Goal: Check status: Check status

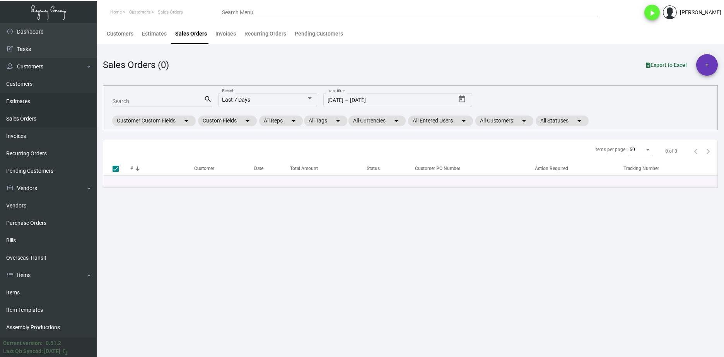
click at [43, 105] on link "Estimates" at bounding box center [48, 101] width 97 height 17
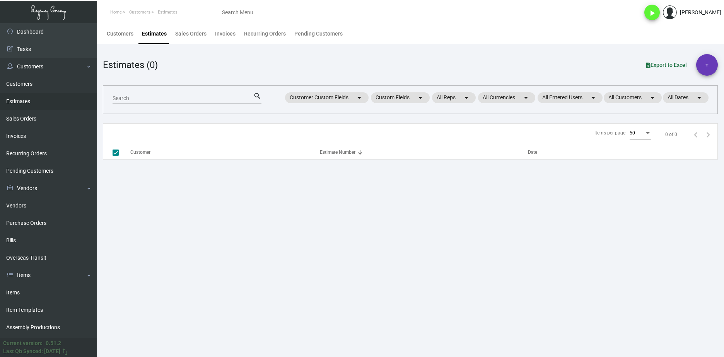
click at [139, 105] on mat-form-field "Search search" at bounding box center [187, 98] width 149 height 24
click at [139, 99] on input "Search" at bounding box center [183, 98] width 141 height 6
paste input "3093"
type input "3093"
checkbox input "false"
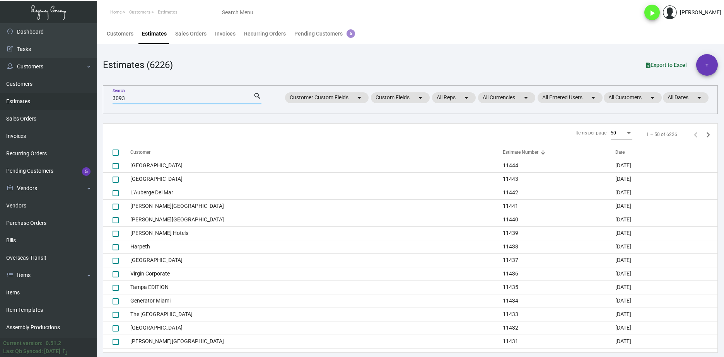
type input "3093"
checkbox input "true"
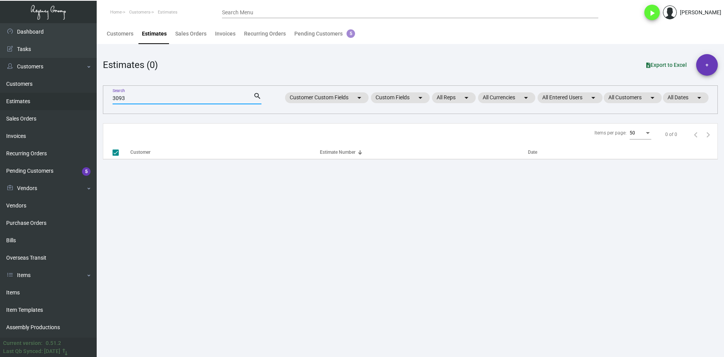
click at [162, 179] on main "Customers Estimates Sales Orders Invoices Recurring Orders Pending Customers 5 …" at bounding box center [410, 190] width 627 height 334
click at [142, 100] on input "3093" at bounding box center [183, 98] width 141 height 6
type input "3093"
click at [165, 183] on main "Customers Estimates Sales Orders Invoices Recurring Orders Pending Customers 5 …" at bounding box center [410, 190] width 627 height 334
drag, startPoint x: 132, startPoint y: 101, endPoint x: 106, endPoint y: 97, distance: 26.1
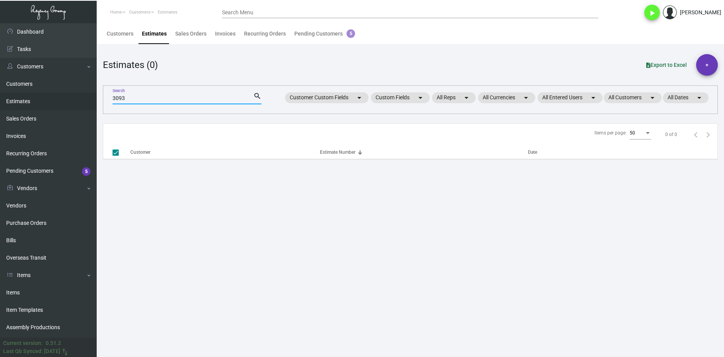
click at [106, 97] on div "3093 Search search Customer Custom Fields arrow_drop_down Custom Fields arrow_d…" at bounding box center [410, 99] width 615 height 29
checkbox input "false"
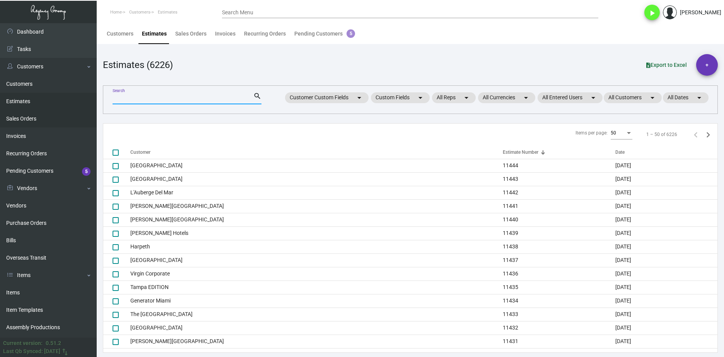
click at [14, 117] on link "Sales Orders" at bounding box center [48, 118] width 97 height 17
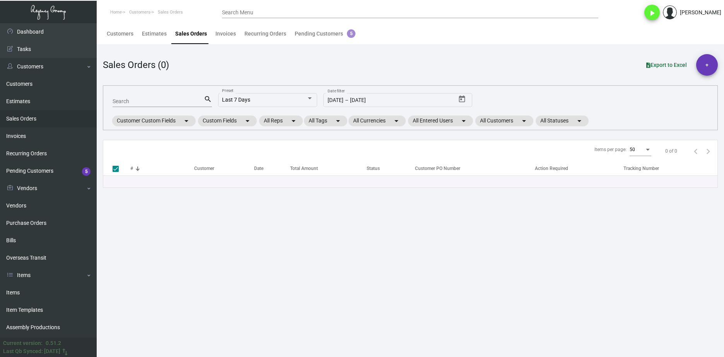
click at [180, 96] on div "Search" at bounding box center [158, 101] width 91 height 12
click at [180, 99] on input "Search" at bounding box center [158, 102] width 91 height 6
paste input "154704"
type input "154704"
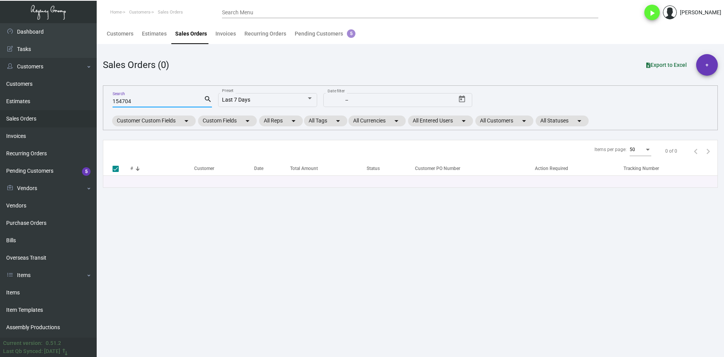
checkbox input "false"
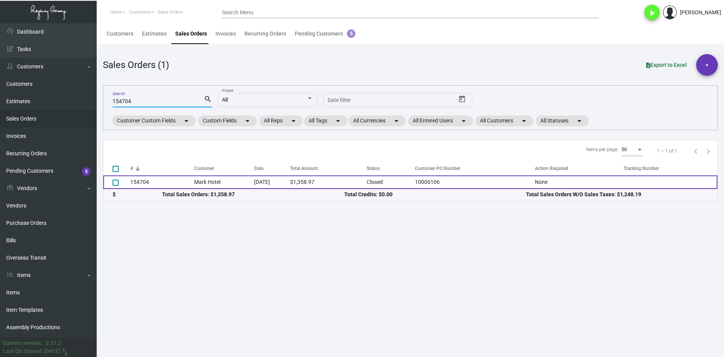
click at [165, 177] on td "154704" at bounding box center [162, 183] width 64 height 14
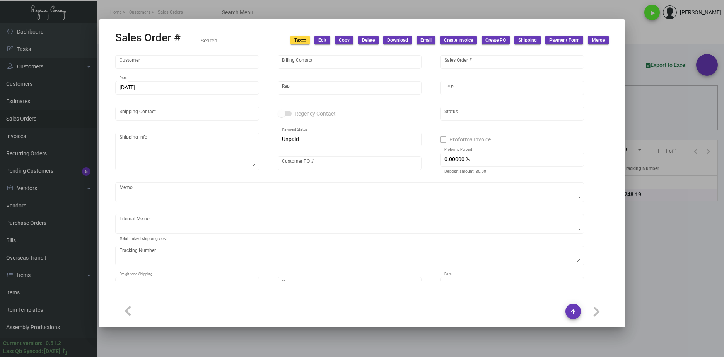
type input "Mark Hotel"
type input "[PERSON_NAME]"
type input "154704"
type input "[DATE]"
type input "[PERSON_NAME]"
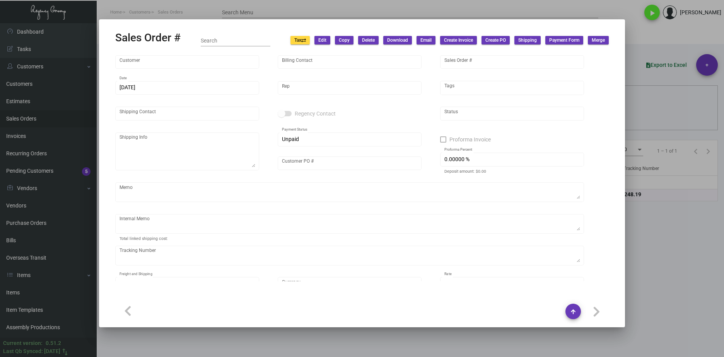
type input "[PERSON_NAME]"
type textarea "Mark Hotel - [PERSON_NAME] [STREET_ADDRESS][US_STATE]"
type input "10006106"
type textarea "[DATE]. [PERSON_NAME]. [GEOGRAPHIC_DATA]. Delivery"
type input "United States Dollar $"
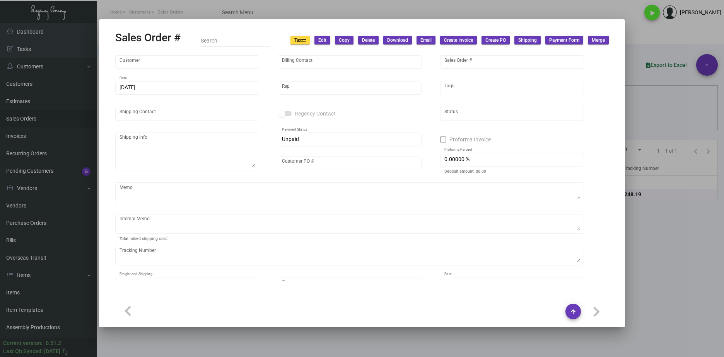
type input "8.50000 %"
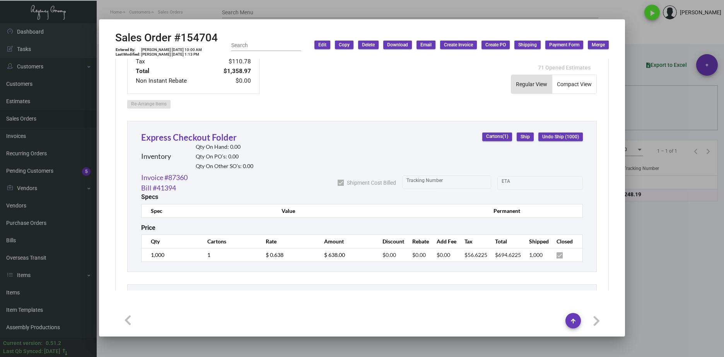
scroll to position [370, 0]
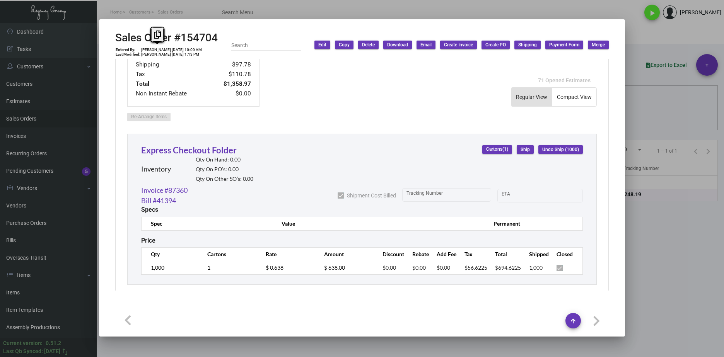
drag, startPoint x: 203, startPoint y: 41, endPoint x: 147, endPoint y: 46, distance: 56.7
click at [147, 46] on div "Sales Order #154704 Entered By: [PERSON_NAME] [DATE] 10:00 AM Last Modified: [P…" at bounding box center [361, 44] width 493 height 27
drag, startPoint x: 147, startPoint y: 46, endPoint x: 230, endPoint y: 37, distance: 84.0
click at [230, 38] on div "Sales Order #154704 Entered By: [PERSON_NAME] [DATE] 10:00 AM Last Modified: [P…" at bounding box center [361, 44] width 493 height 27
click at [209, 37] on h2 "Sales Order #154704" at bounding box center [166, 37] width 102 height 13
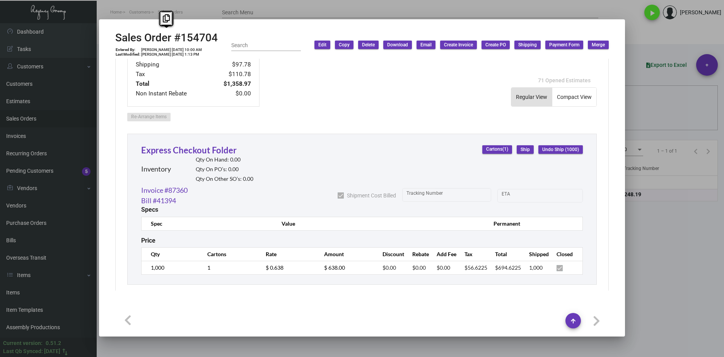
drag, startPoint x: 217, startPoint y: 36, endPoint x: 113, endPoint y: 40, distance: 104.1
click at [113, 40] on mat-dialog-container "Sales Order #154704 Entered By: [PERSON_NAME] [DATE] 10:00 AM Last Modified: [P…" at bounding box center [362, 177] width 526 height 317
copy h2 "Sales Order #154704"
drag, startPoint x: 181, startPoint y: 48, endPoint x: 169, endPoint y: 46, distance: 12.5
click at [169, 46] on div "Sales Order #154704 Entered By: [PERSON_NAME] [DATE] 10:00 AM Last Modified: [P…" at bounding box center [166, 44] width 102 height 27
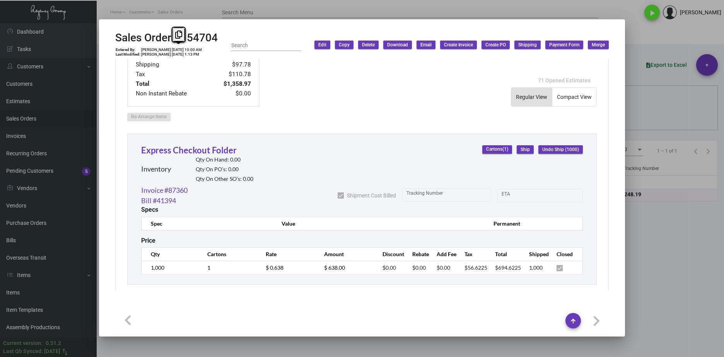
drag, startPoint x: 171, startPoint y: 48, endPoint x: 182, endPoint y: 55, distance: 12.8
click at [182, 55] on td "[PERSON_NAME] [DATE] 1:13 PM" at bounding box center [171, 54] width 61 height 5
drag, startPoint x: 180, startPoint y: 49, endPoint x: 169, endPoint y: 48, distance: 11.4
click at [169, 48] on td "[PERSON_NAME] [DATE] 10:00 AM" at bounding box center [171, 50] width 61 height 5
click at [169, 49] on td "[PERSON_NAME] [DATE] 10:00 AM" at bounding box center [171, 50] width 61 height 5
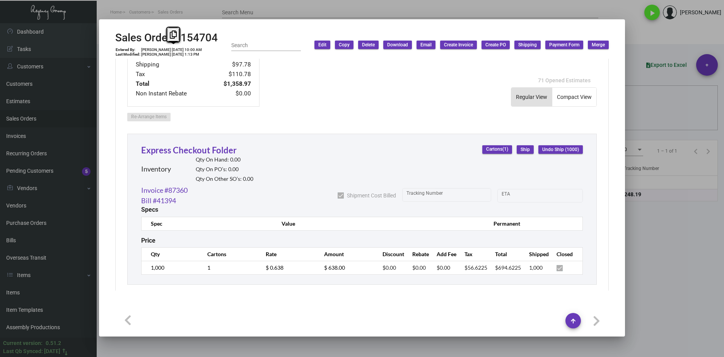
drag, startPoint x: 167, startPoint y: 49, endPoint x: 180, endPoint y: 49, distance: 13.2
click at [180, 49] on td "[PERSON_NAME] [DATE] 10:00 AM" at bounding box center [171, 50] width 61 height 5
copy td "[DATE]"
click at [216, 145] on link "Express Checkout Folder" at bounding box center [188, 150] width 95 height 10
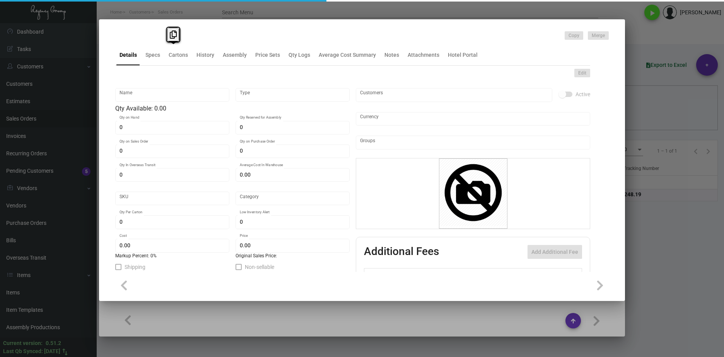
type input "Express Checkout Folder"
type input "Inventory"
type input "$ 0.00"
type input "2059"
type input "Standard"
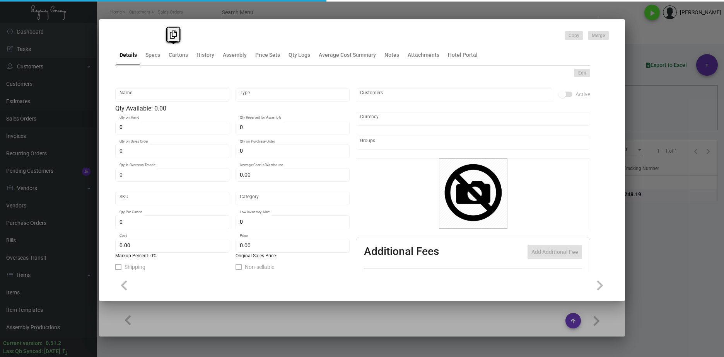
type input "1,000"
type input "500"
type input "$ 0.2144"
type input "$ 0.638"
type textarea "Express check out folders: 10x11-3/4, [PERSON_NAME] Fine soft white #80 cover s…"
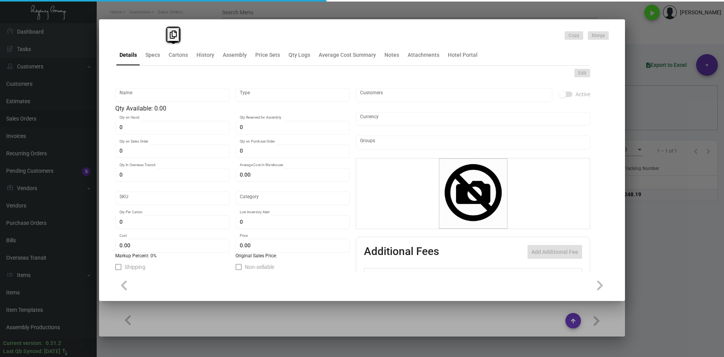
type textarea "Express check out folders: 10x11-3/4, [PERSON_NAME] Fine soft white #80 cover s…"
checkbox input "true"
type input "United States Dollar $"
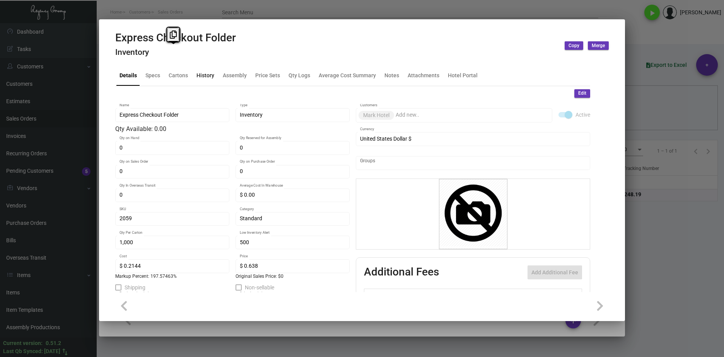
click at [201, 75] on div "History" at bounding box center [205, 75] width 18 height 8
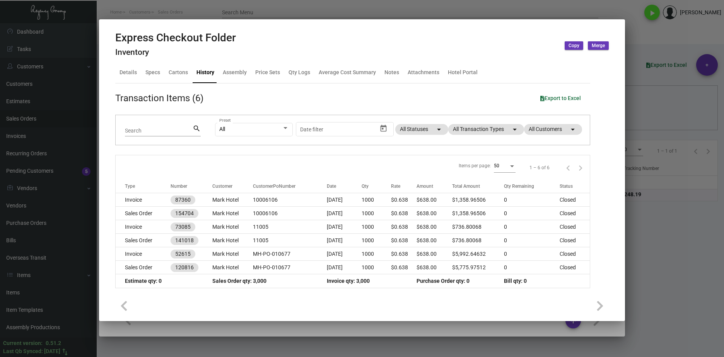
scroll to position [3, 0]
click at [684, 239] on div at bounding box center [362, 178] width 724 height 357
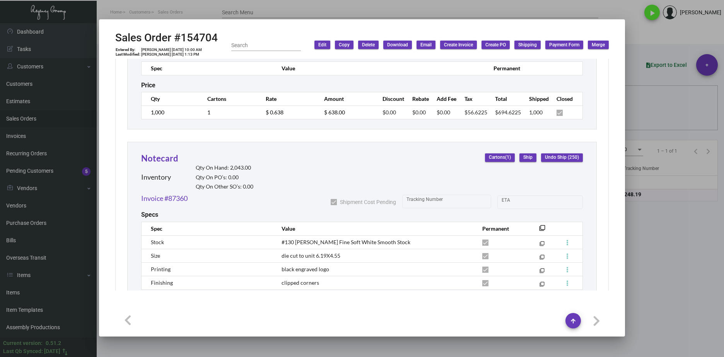
scroll to position [486, 0]
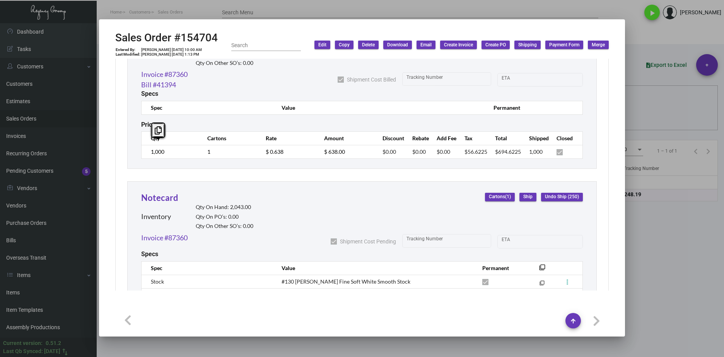
click at [147, 146] on td "1,000" at bounding box center [171, 152] width 58 height 14
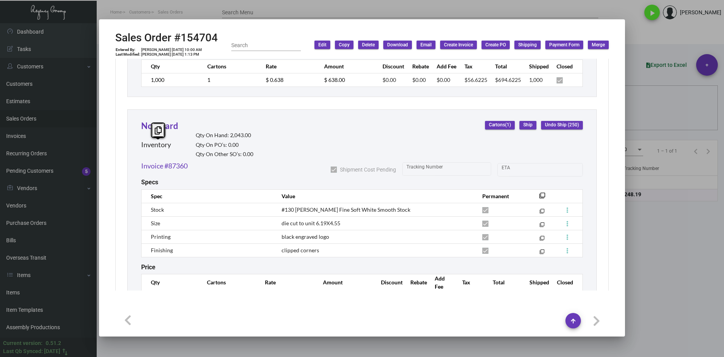
scroll to position [447, 0]
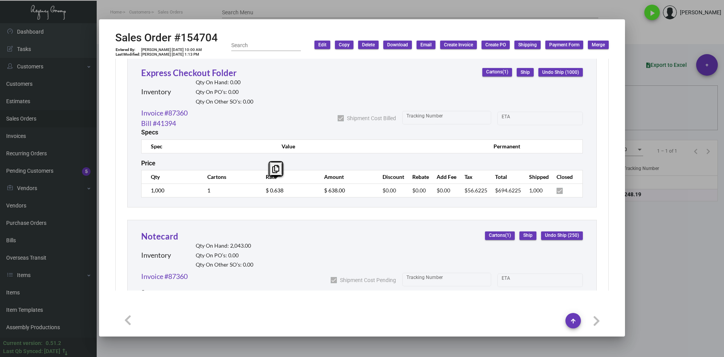
click at [258, 187] on td "$ 0.638" at bounding box center [287, 191] width 58 height 14
